Goal: Transaction & Acquisition: Purchase product/service

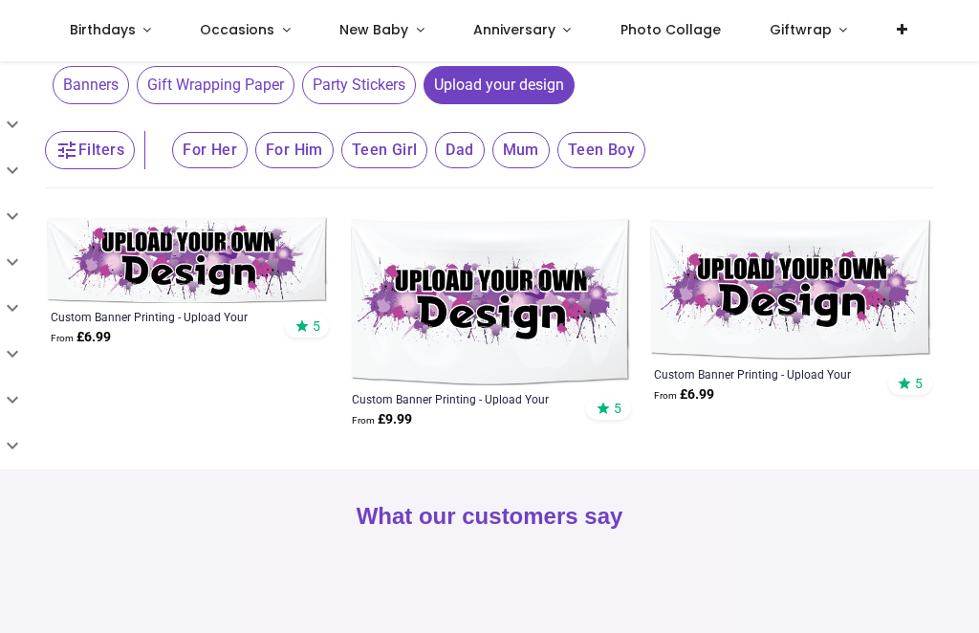
scroll to position [221, 0]
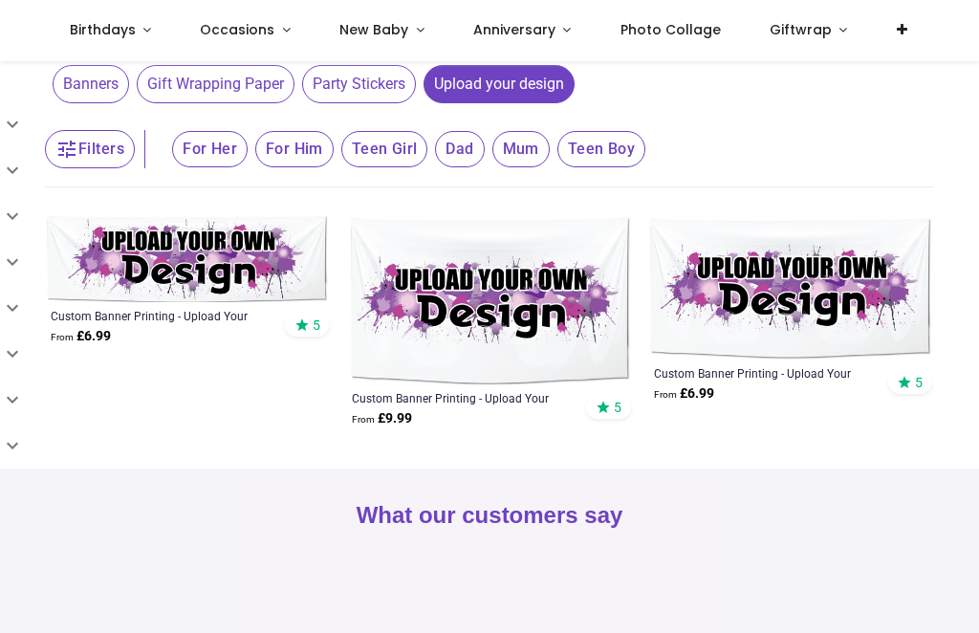
click at [262, 264] on img at bounding box center [188, 259] width 286 height 86
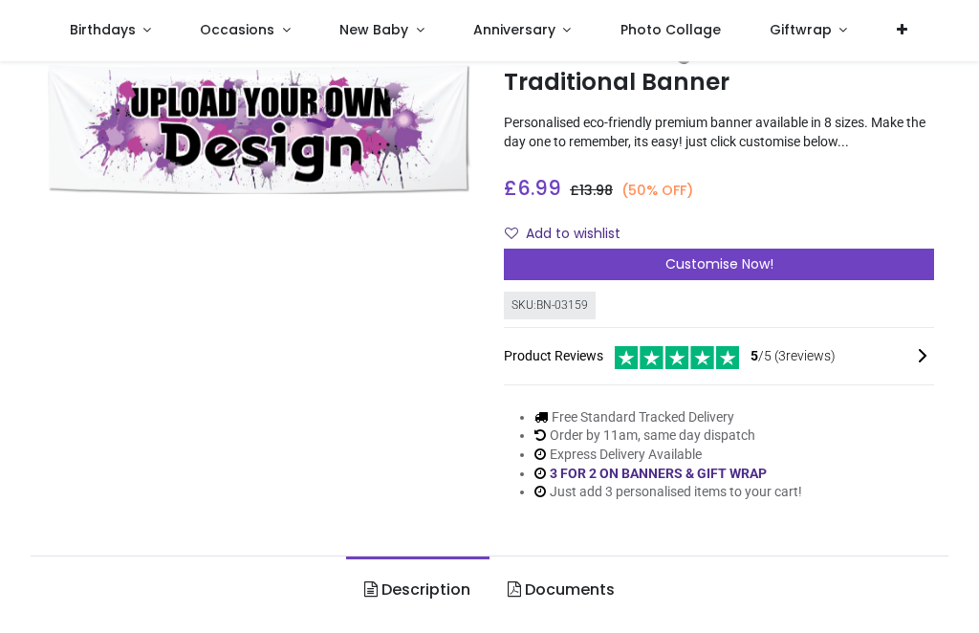
scroll to position [111, 0]
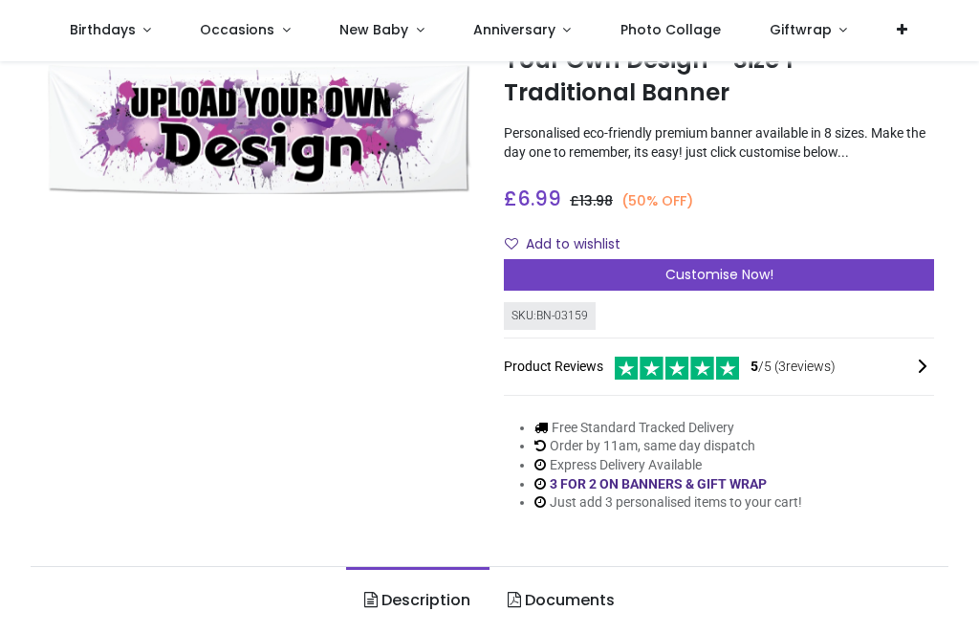
click at [701, 266] on span "Customise Now!" at bounding box center [719, 274] width 108 height 19
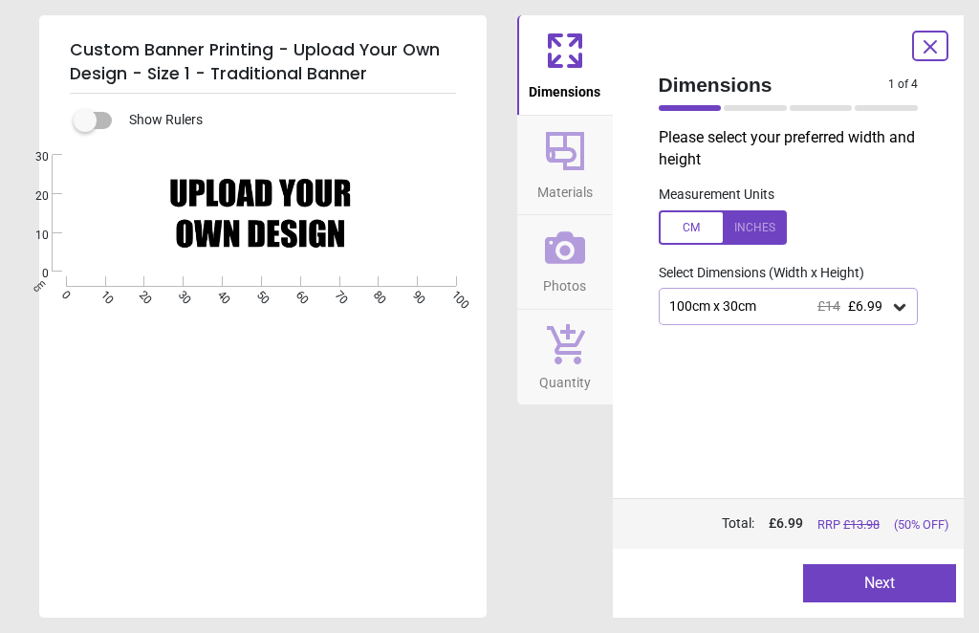
click at [565, 254] on icon at bounding box center [565, 247] width 40 height 32
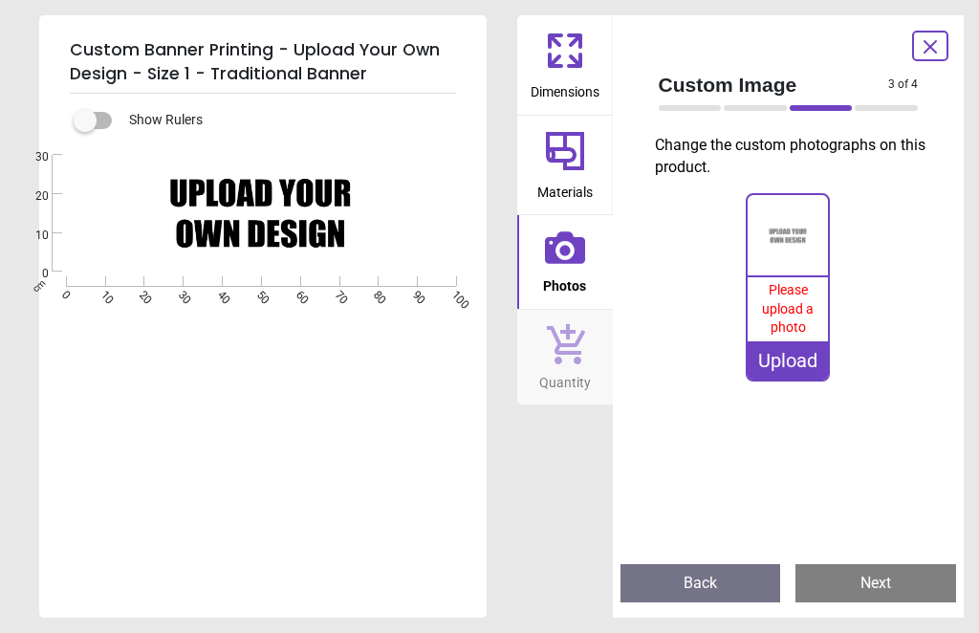
click at [788, 302] on span "Please upload a photo" at bounding box center [788, 308] width 52 height 53
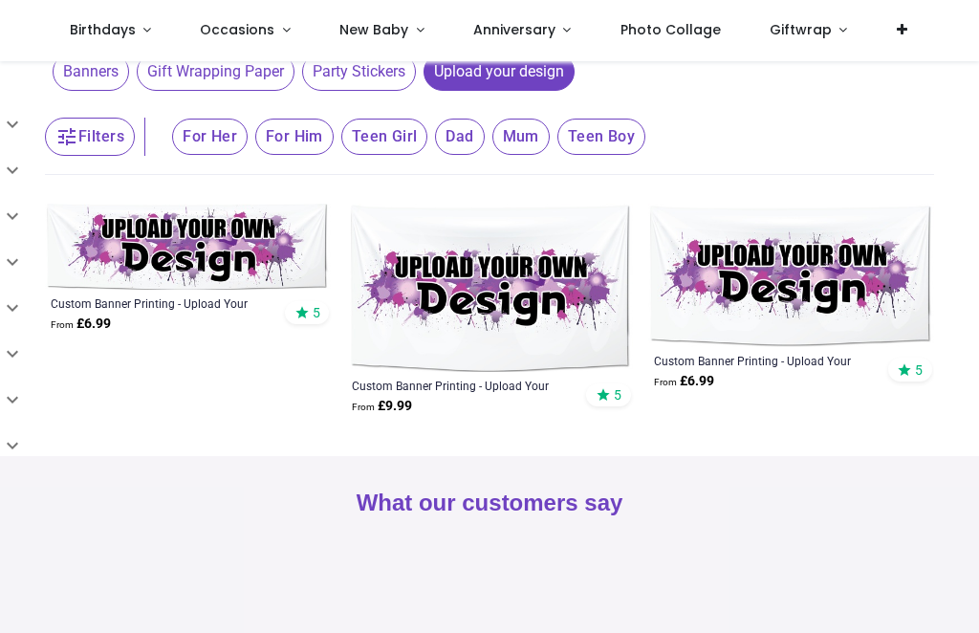
scroll to position [236, 0]
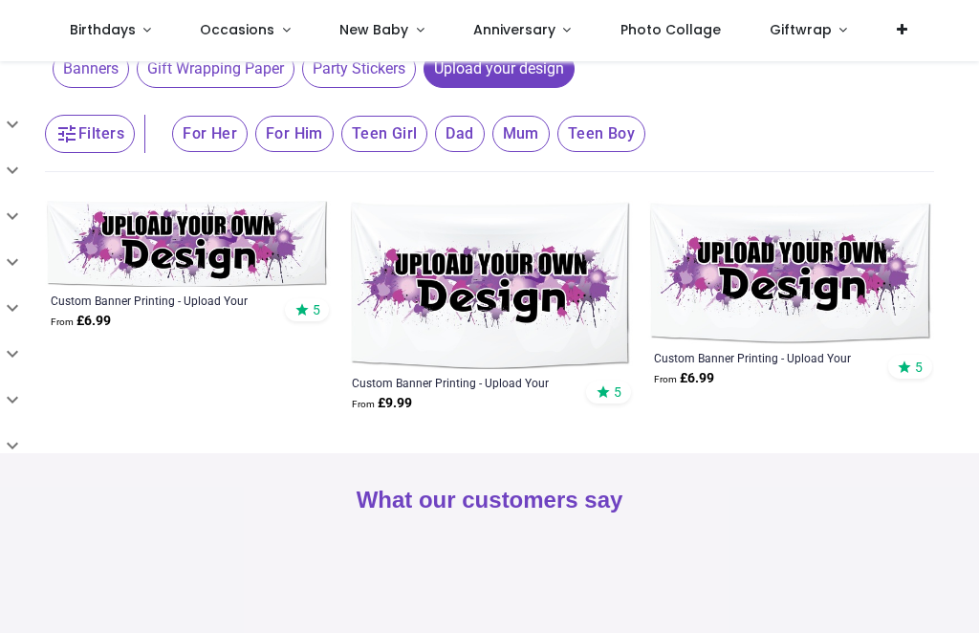
click at [198, 242] on img at bounding box center [188, 244] width 286 height 86
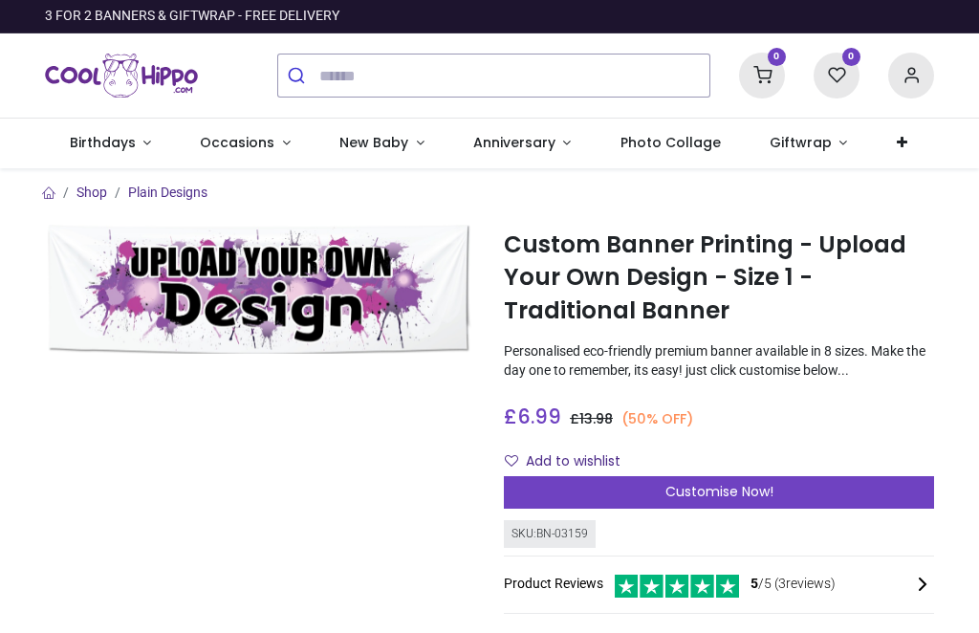
click at [734, 491] on span "Customise Now!" at bounding box center [719, 491] width 108 height 19
